Goal: Transaction & Acquisition: Book appointment/travel/reservation

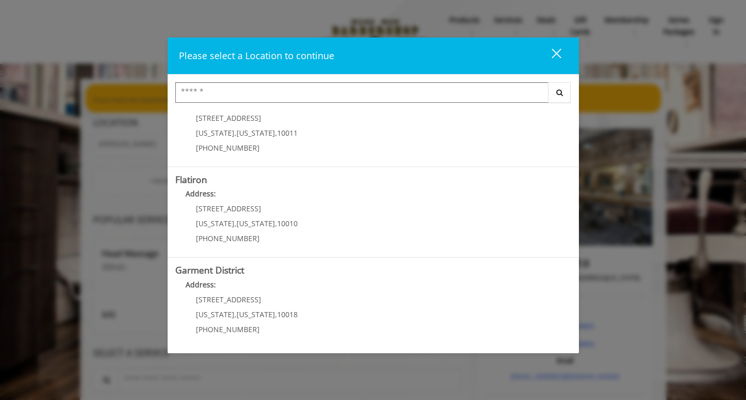
scroll to position [212, 0]
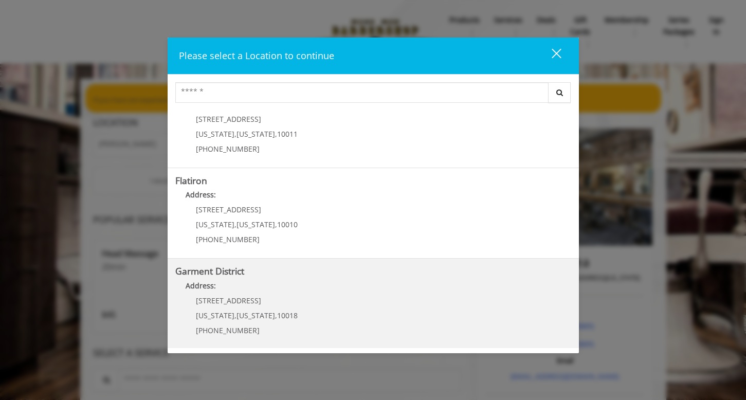
click at [409, 282] on District "Address:" at bounding box center [373, 288] width 396 height 16
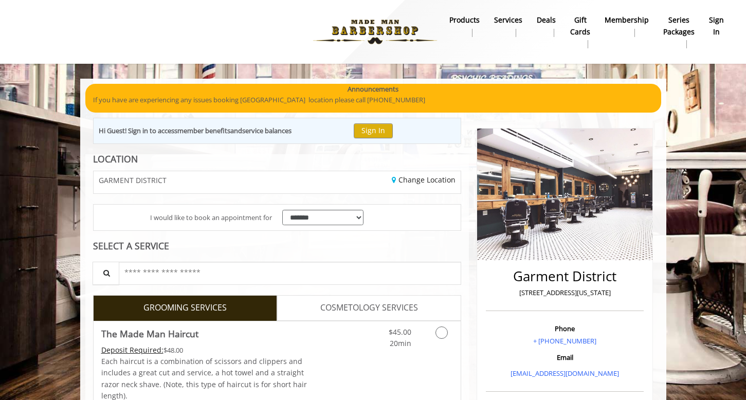
click at [711, 19] on b "sign in" at bounding box center [716, 25] width 15 height 23
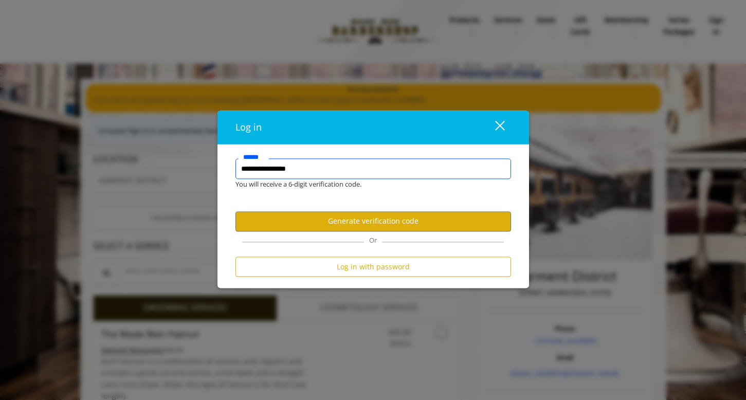
type input "**********"
click at [419, 225] on button "Generate verification code" at bounding box center [374, 221] width 276 height 20
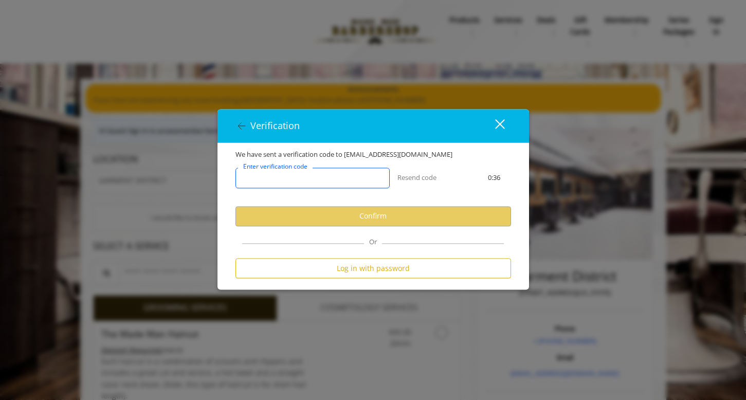
click at [335, 177] on input "Enter verification code" at bounding box center [313, 178] width 154 height 21
click at [270, 175] on input "Enter verification code" at bounding box center [313, 178] width 154 height 21
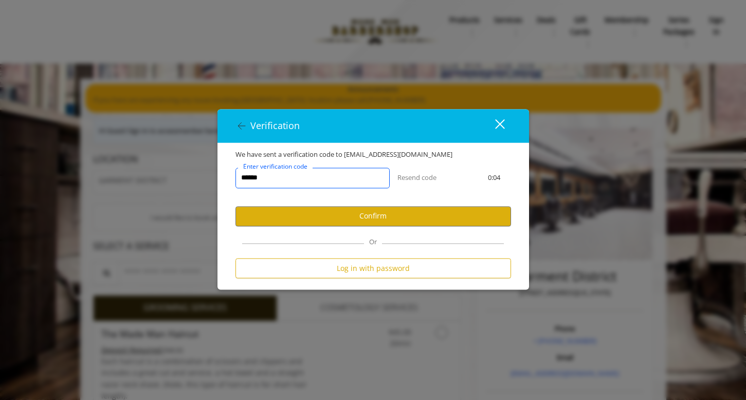
type input "******"
click at [450, 206] on div "****** Enter verification code Resend code 0:04" at bounding box center [373, 183] width 291 height 46
click at [449, 209] on button "Confirm" at bounding box center [374, 216] width 276 height 20
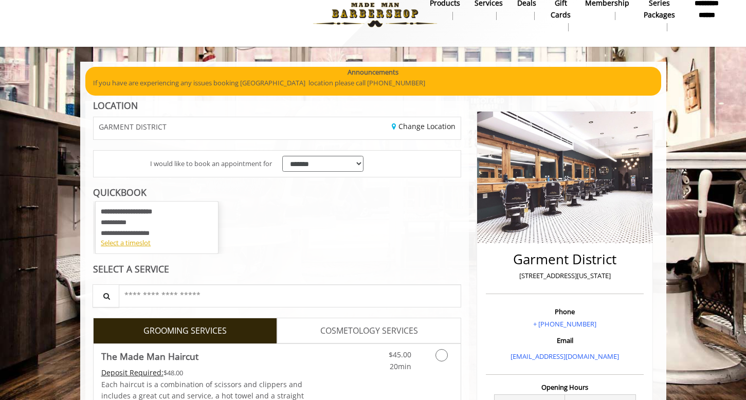
scroll to position [19, 0]
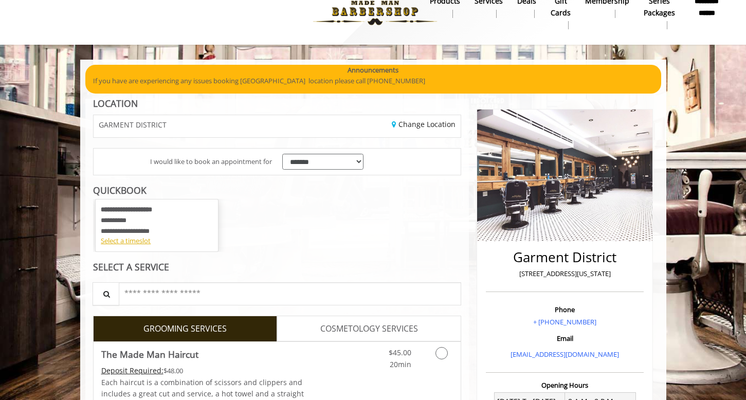
click at [176, 225] on div "**********" at bounding box center [157, 220] width 112 height 31
click at [139, 240] on div "Select a timeslot" at bounding box center [157, 241] width 112 height 11
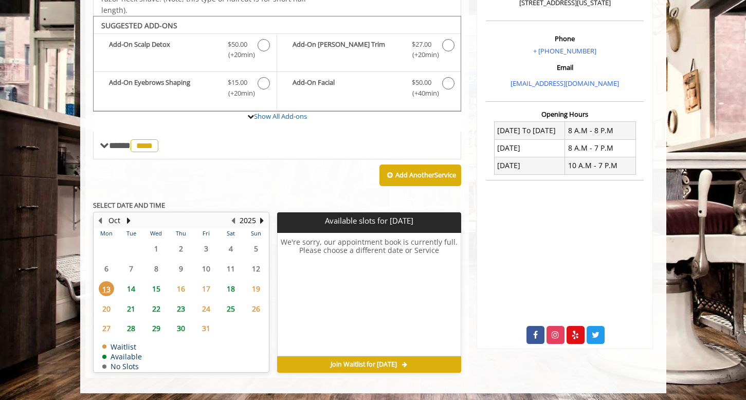
scroll to position [289, 0]
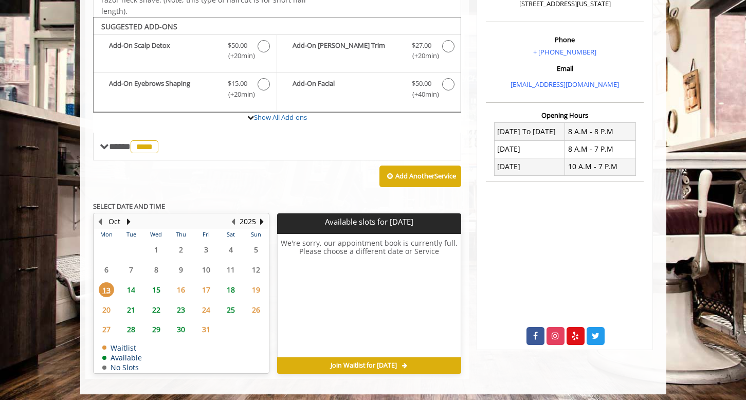
click at [131, 284] on span "14" at bounding box center [130, 289] width 15 height 15
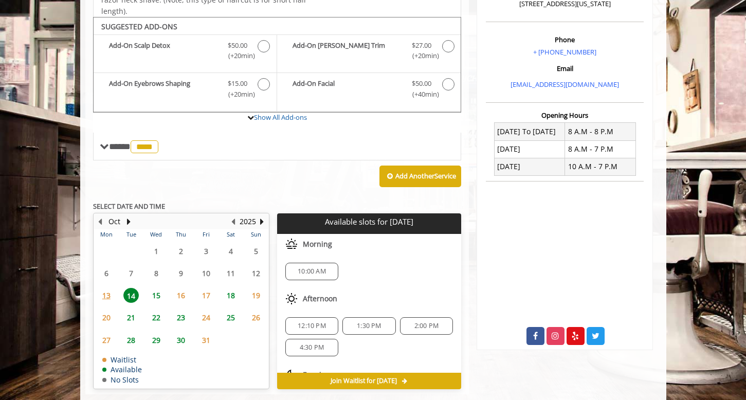
scroll to position [305, 0]
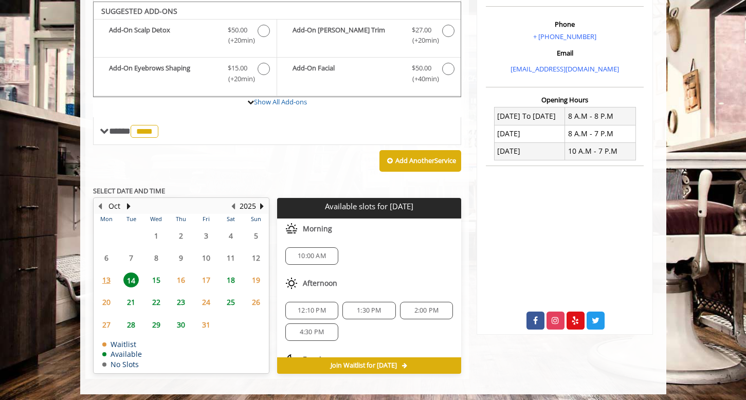
click at [159, 280] on span "15" at bounding box center [156, 280] width 15 height 15
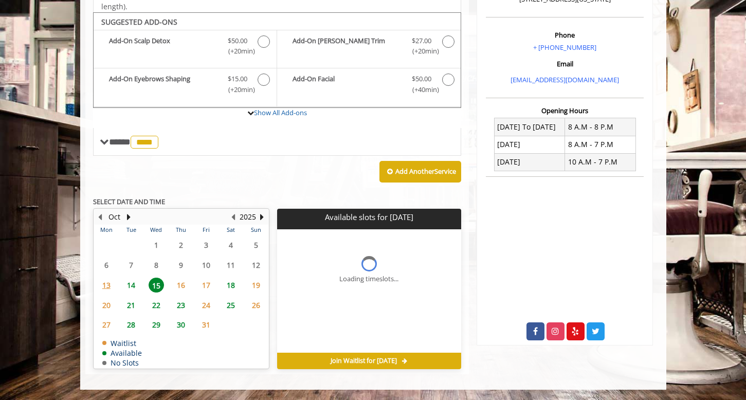
scroll to position [289, 0]
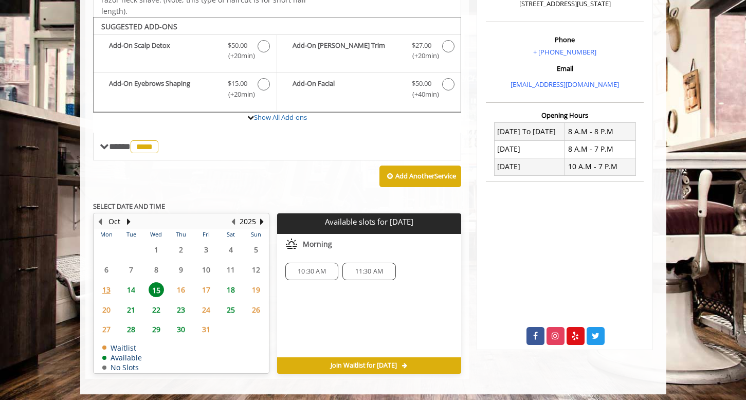
click at [130, 284] on span "14" at bounding box center [130, 289] width 15 height 15
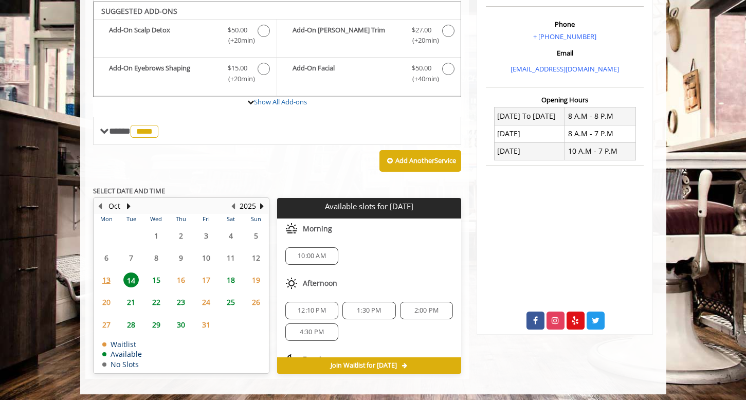
click at [163, 278] on span "15" at bounding box center [156, 280] width 15 height 15
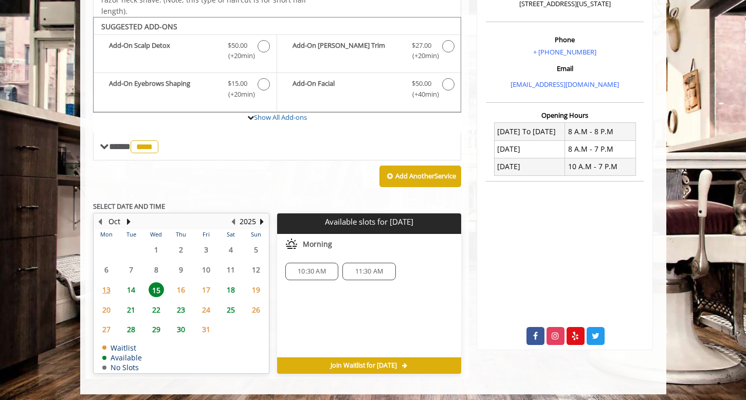
click at [316, 267] on span "10:30 AM" at bounding box center [312, 271] width 28 height 8
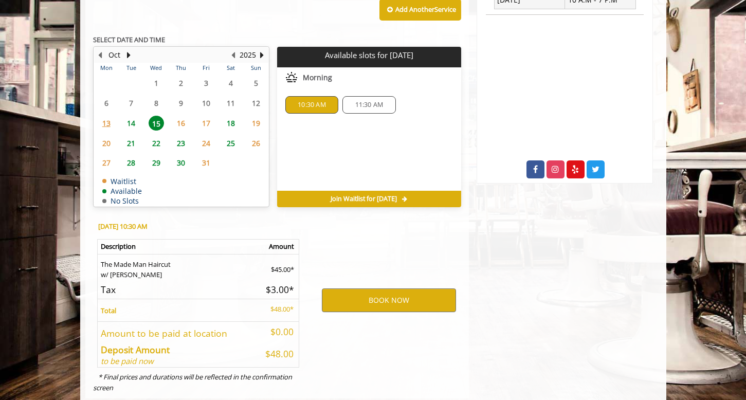
scroll to position [472, 0]
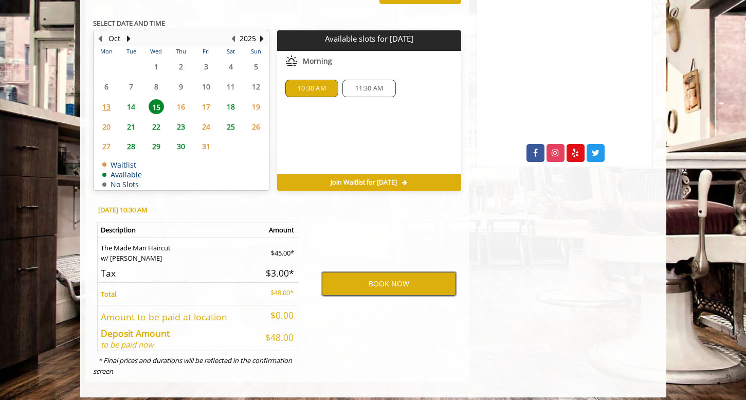
click at [356, 276] on button "BOOK NOW" at bounding box center [389, 284] width 134 height 24
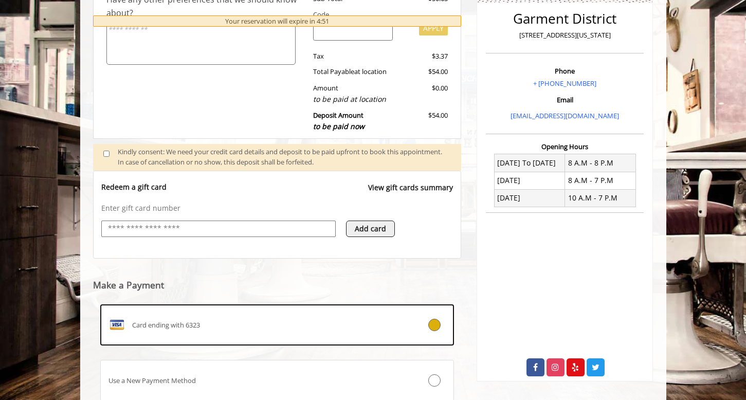
scroll to position [298, 0]
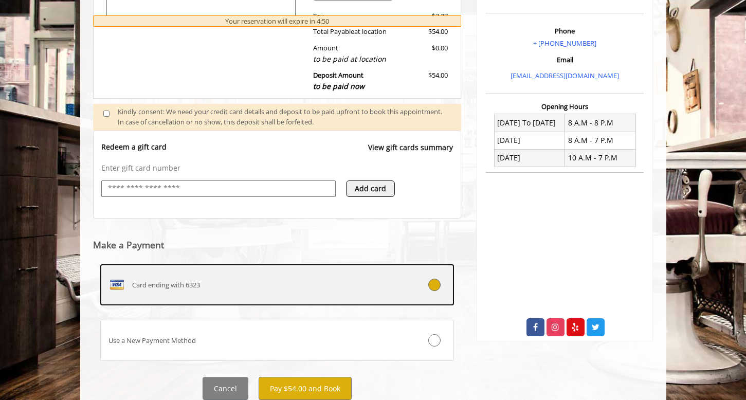
click at [329, 277] on div "Card ending with 6323" at bounding box center [248, 285] width 294 height 16
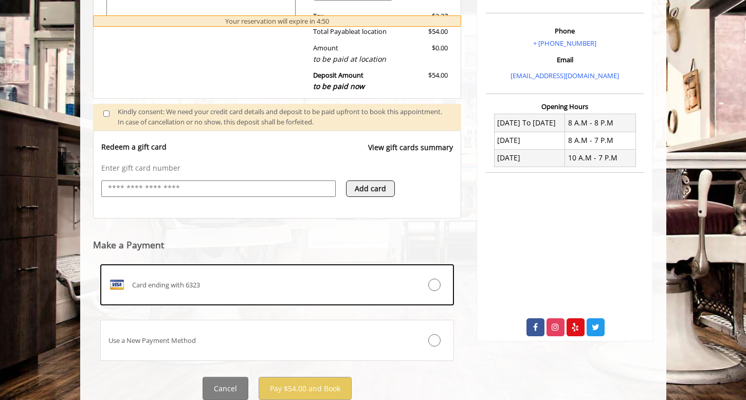
scroll to position [215, 0]
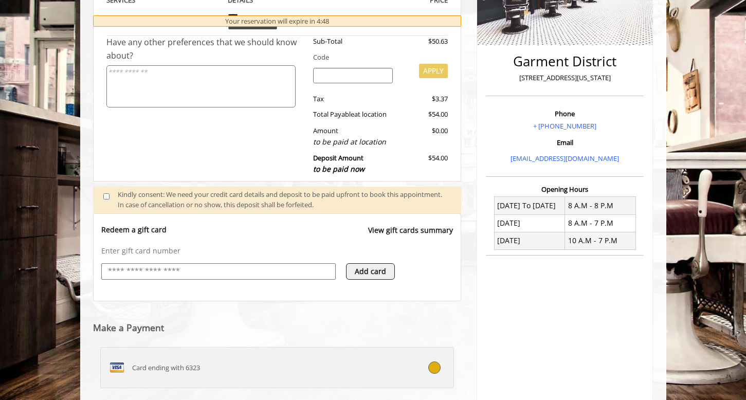
click at [347, 372] on label "Card ending with 6323" at bounding box center [277, 367] width 354 height 41
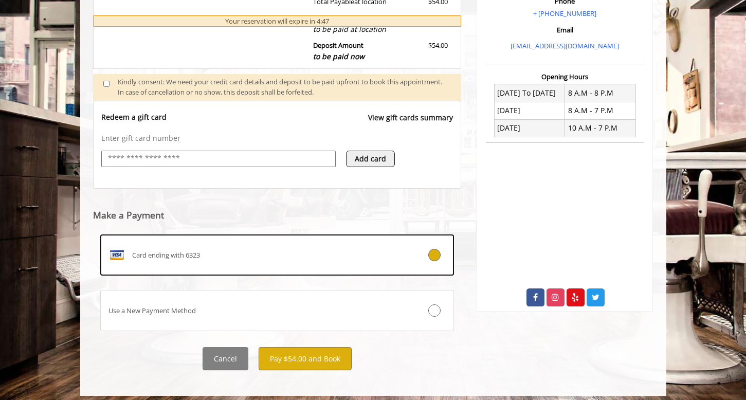
scroll to position [327, 0]
click at [326, 350] on button "Pay $54.00 and Book" at bounding box center [305, 359] width 93 height 23
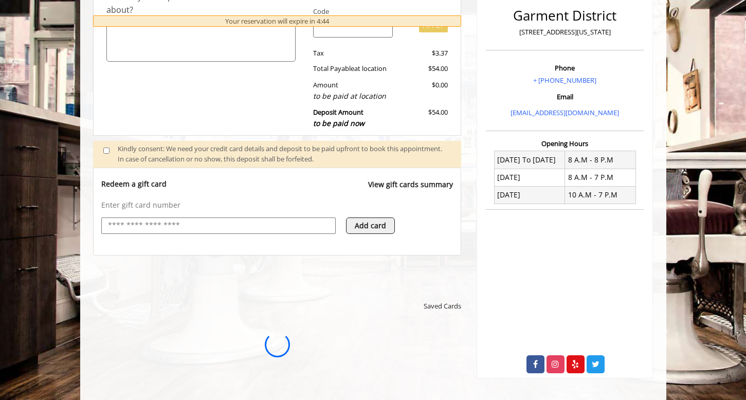
scroll to position [0, 0]
